Goal: Consume media (video, audio)

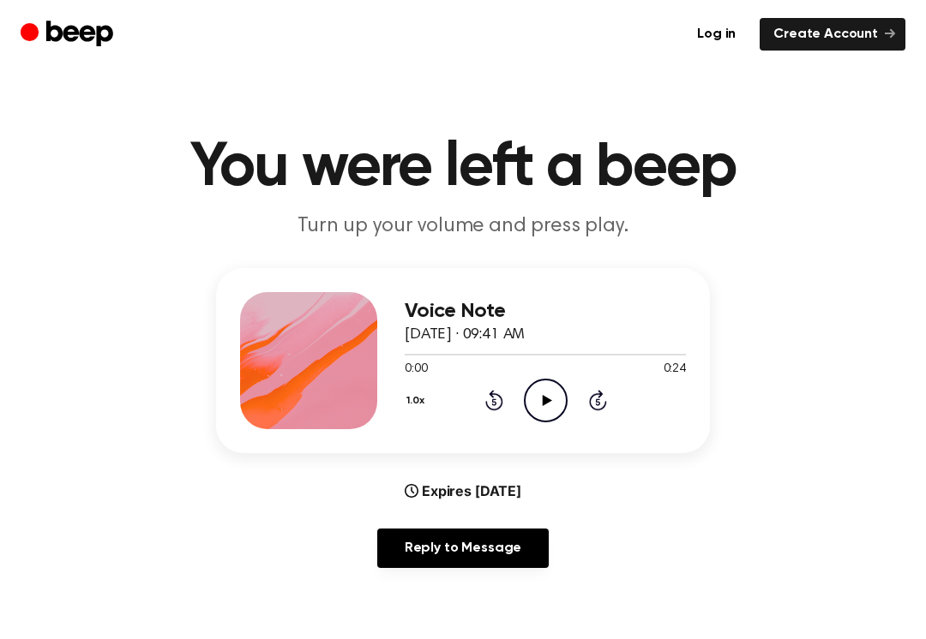
click at [551, 403] on icon "Play Audio" at bounding box center [546, 401] width 44 height 44
click at [530, 387] on icon "Pause Audio" at bounding box center [546, 401] width 44 height 44
click at [530, 387] on circle at bounding box center [546, 401] width 42 height 42
click at [491, 397] on icon at bounding box center [494, 400] width 18 height 21
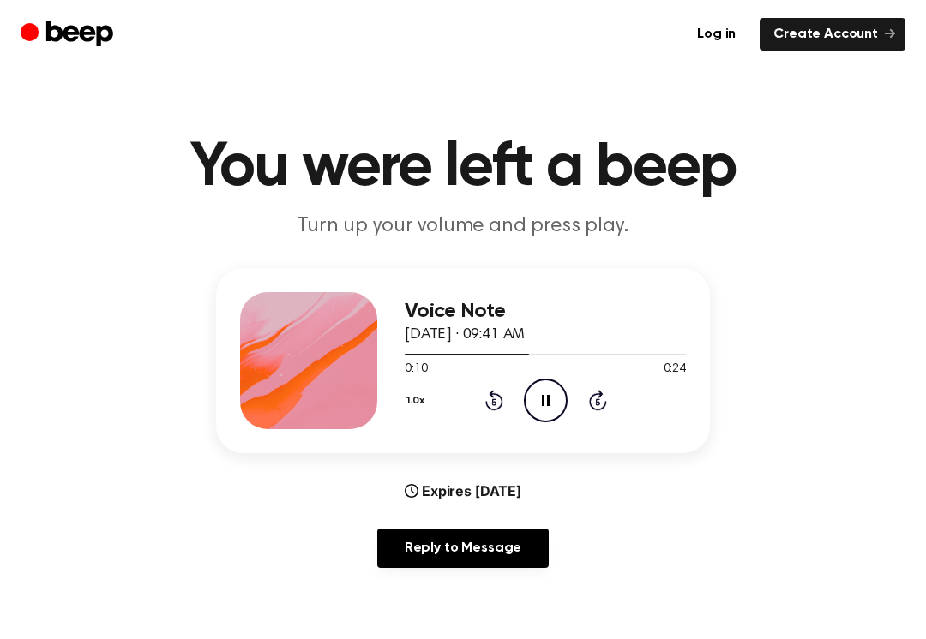
click at [495, 404] on icon at bounding box center [493, 402] width 4 height 7
click at [509, 395] on div "1.0x Rewind 5 seconds Pause Audio Skip 5 seconds" at bounding box center [545, 401] width 281 height 44
click at [519, 391] on div "1.0x Rewind 5 seconds Pause Audio Skip 5 seconds" at bounding box center [545, 401] width 281 height 44
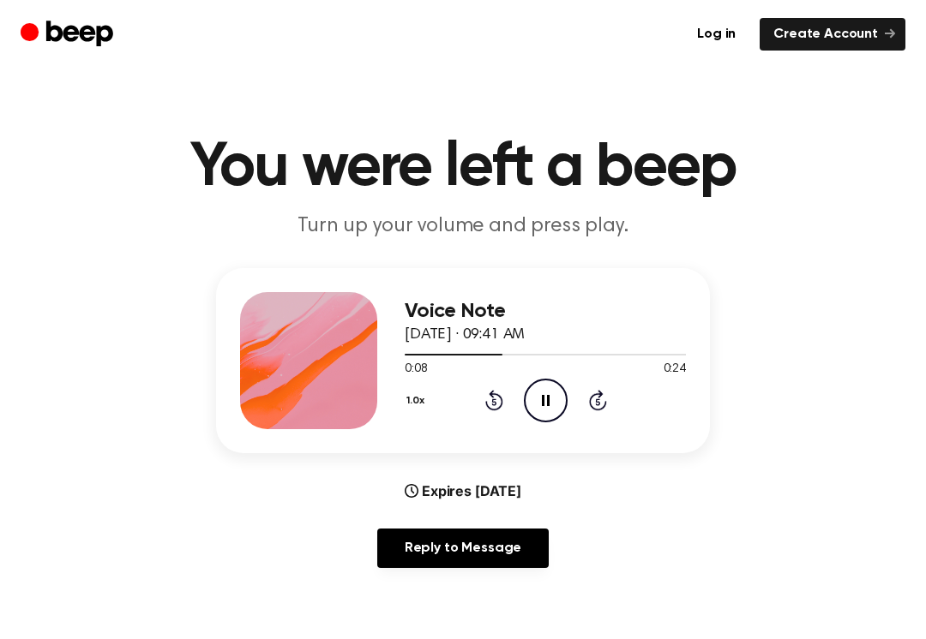
click at [559, 399] on icon "Pause Audio" at bounding box center [546, 401] width 44 height 44
click at [559, 399] on icon "Play Audio" at bounding box center [546, 401] width 44 height 44
click at [544, 405] on icon "Pause Audio" at bounding box center [546, 401] width 44 height 44
click at [543, 404] on icon at bounding box center [546, 400] width 9 height 11
click at [496, 399] on icon "Rewind 5 seconds" at bounding box center [493, 400] width 19 height 22
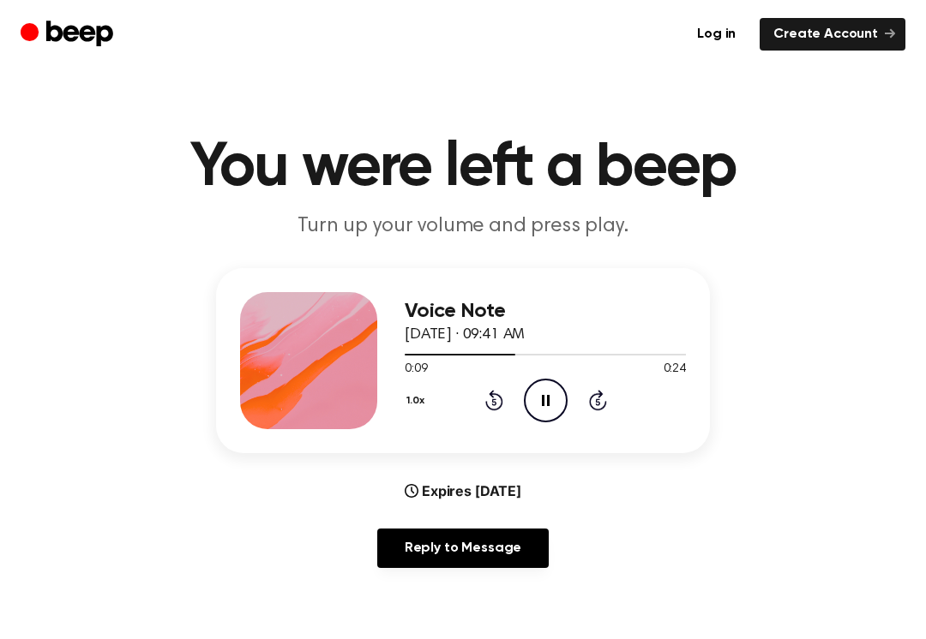
click at [496, 398] on icon "Rewind 5 seconds" at bounding box center [493, 400] width 19 height 22
click at [495, 409] on icon at bounding box center [494, 400] width 18 height 21
click at [543, 397] on icon at bounding box center [546, 400] width 8 height 11
click at [507, 389] on div "1.0x Rewind 5 seconds Play Audio Skip 5 seconds" at bounding box center [545, 401] width 281 height 44
click at [487, 377] on div "0:00 0:24" at bounding box center [545, 370] width 281 height 18
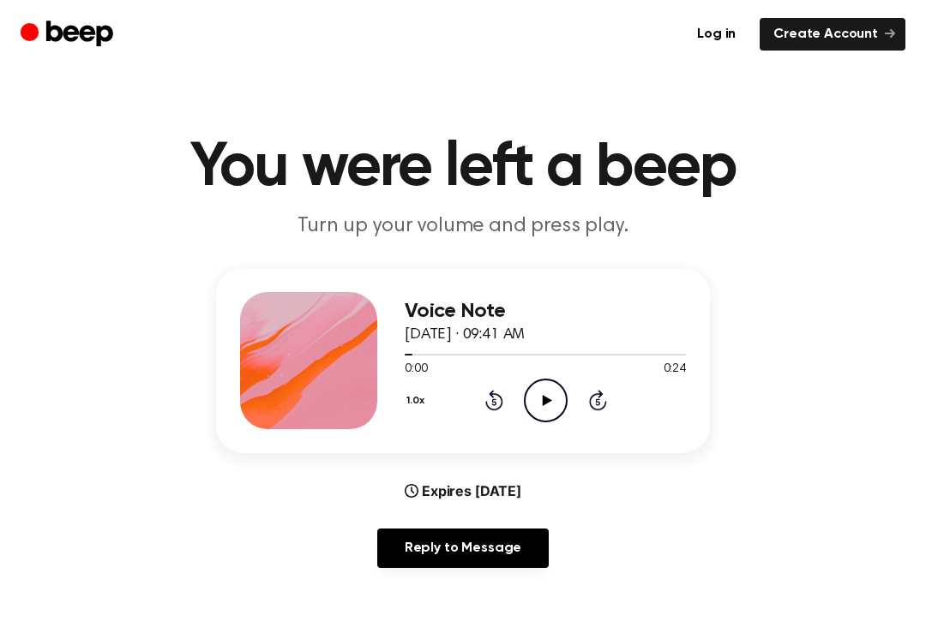
click at [491, 397] on icon at bounding box center [494, 400] width 18 height 21
click at [492, 397] on icon at bounding box center [494, 400] width 18 height 21
click at [542, 424] on div "Voice Note October 4, 2024 · 09:41 AM 0:00 0:24 Your browser does not support t…" at bounding box center [545, 360] width 281 height 137
click at [541, 423] on div "Voice Note October 4, 2024 · 09:41 AM 0:00 0:24 Your browser does not support t…" at bounding box center [545, 360] width 281 height 137
click at [525, 405] on circle at bounding box center [546, 401] width 42 height 42
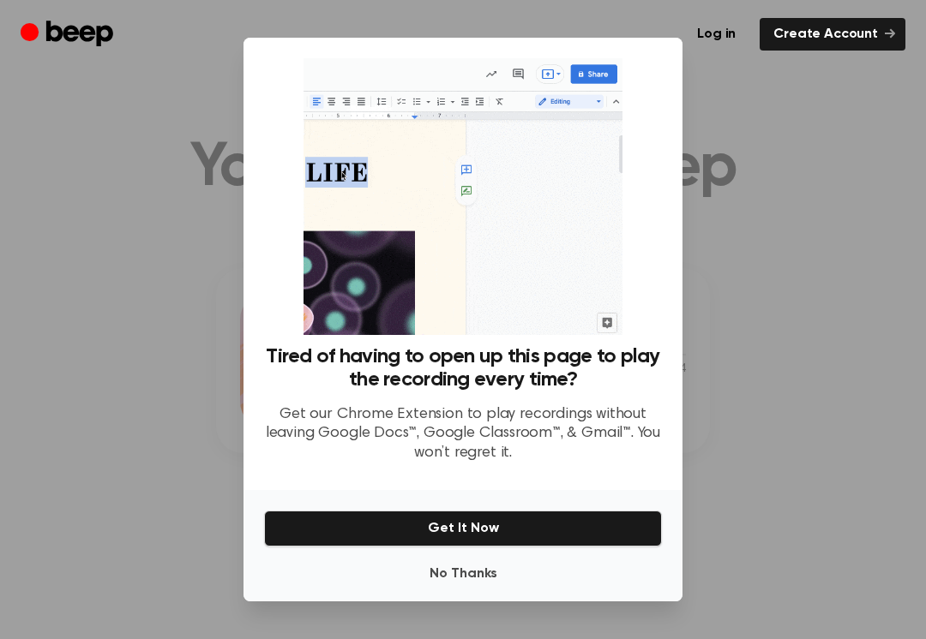
click at [524, 511] on button "Get It Now" at bounding box center [463, 529] width 398 height 36
